Goal: Task Accomplishment & Management: Use online tool/utility

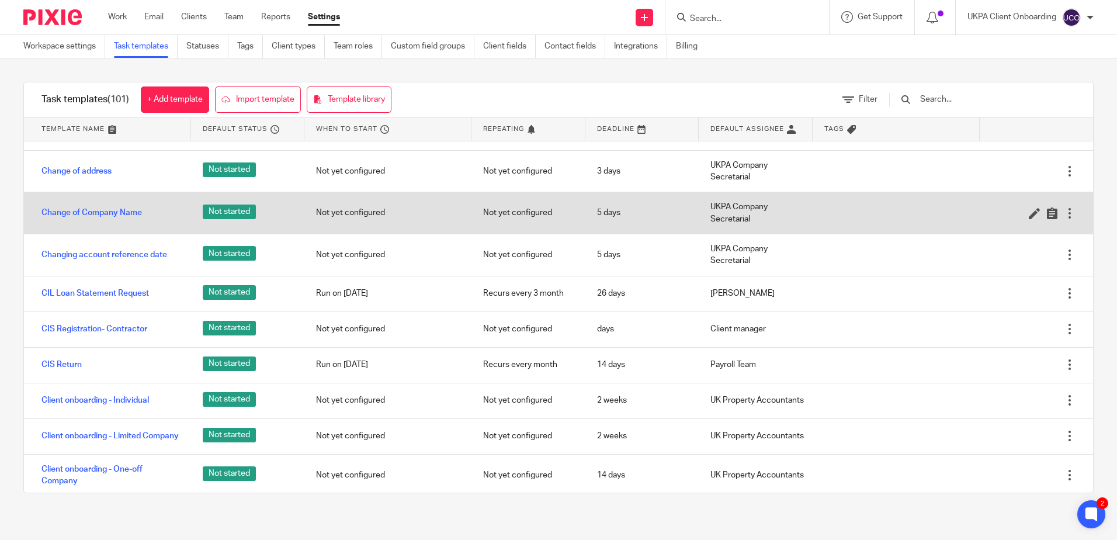
scroll to position [643, 0]
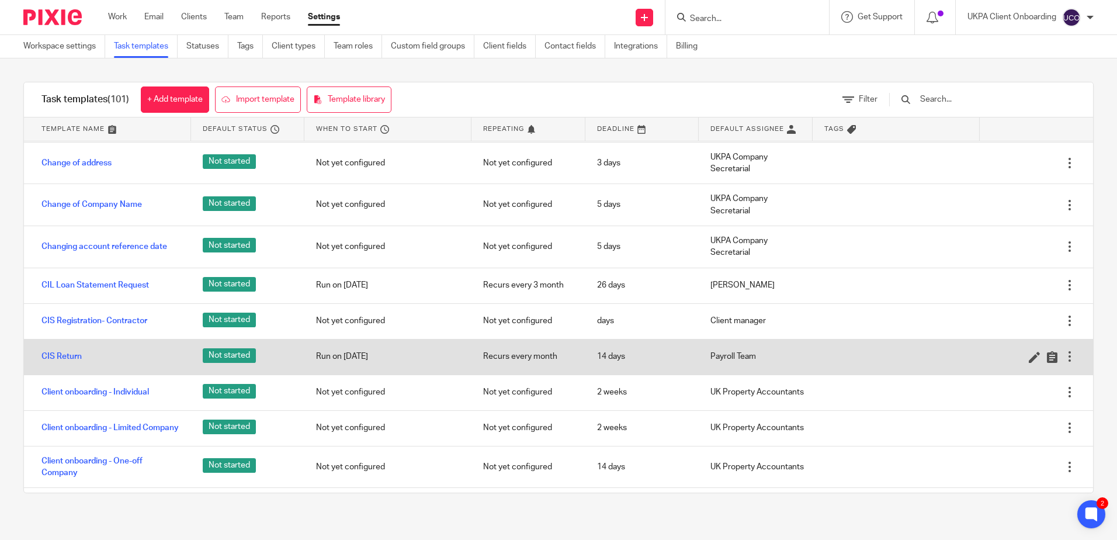
click at [81, 349] on div "CIS Return" at bounding box center [107, 356] width 167 height 29
click at [81, 352] on link "CIS Return" at bounding box center [61, 356] width 40 height 12
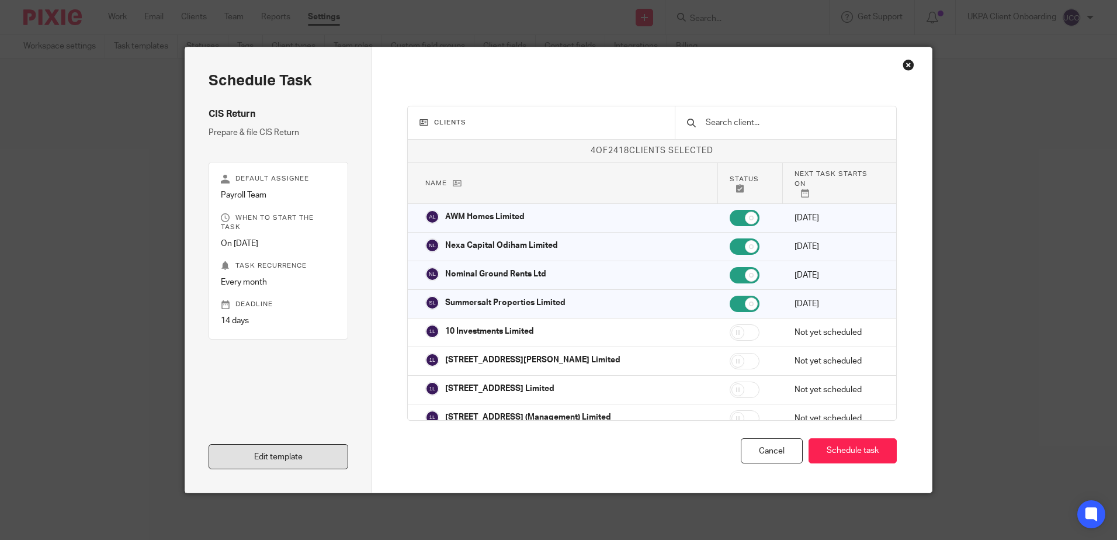
click at [289, 457] on link "Edit template" at bounding box center [279, 456] width 140 height 25
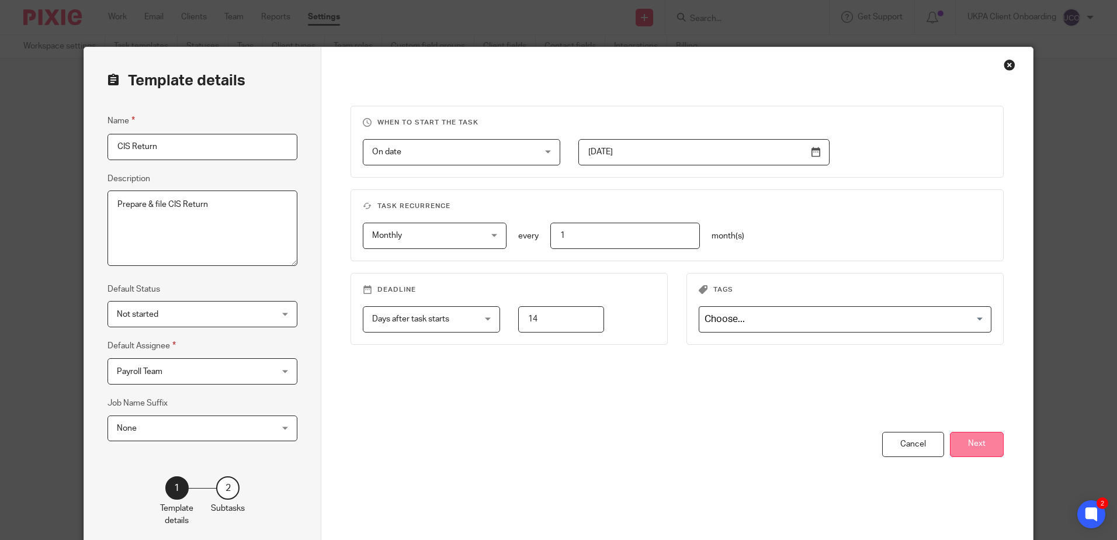
click at [974, 453] on button "Next" at bounding box center [977, 444] width 54 height 25
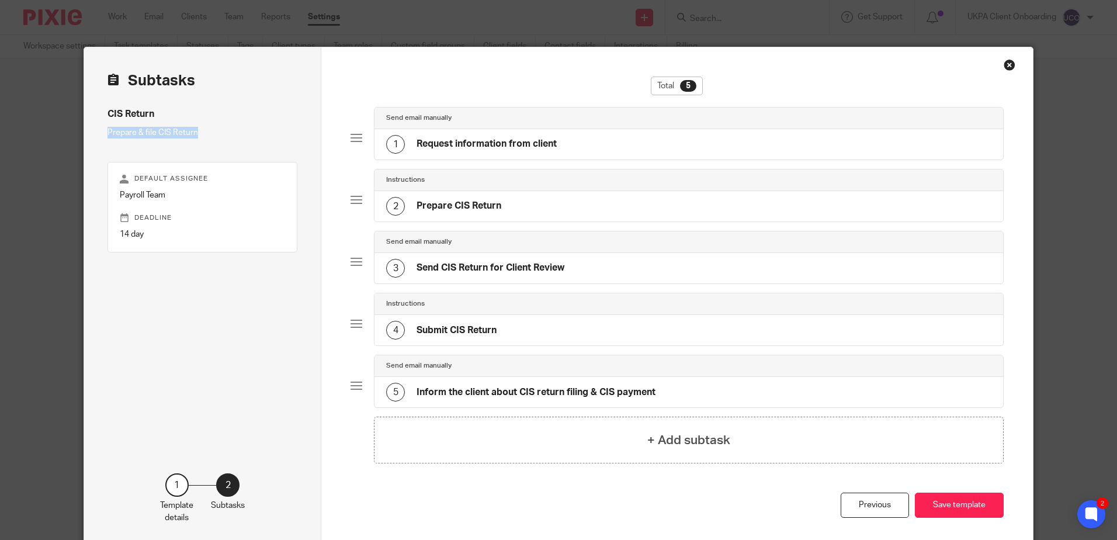
drag, startPoint x: 195, startPoint y: 135, endPoint x: 96, endPoint y: 134, distance: 98.7
click at [96, 134] on div "Subtasks CIS Return Prepare & file CIS Return Default assignee Payroll Team Dea…" at bounding box center [202, 296] width 237 height 499
copy p "Prepare & file CIS Return"
